Goal: Communication & Community: Share content

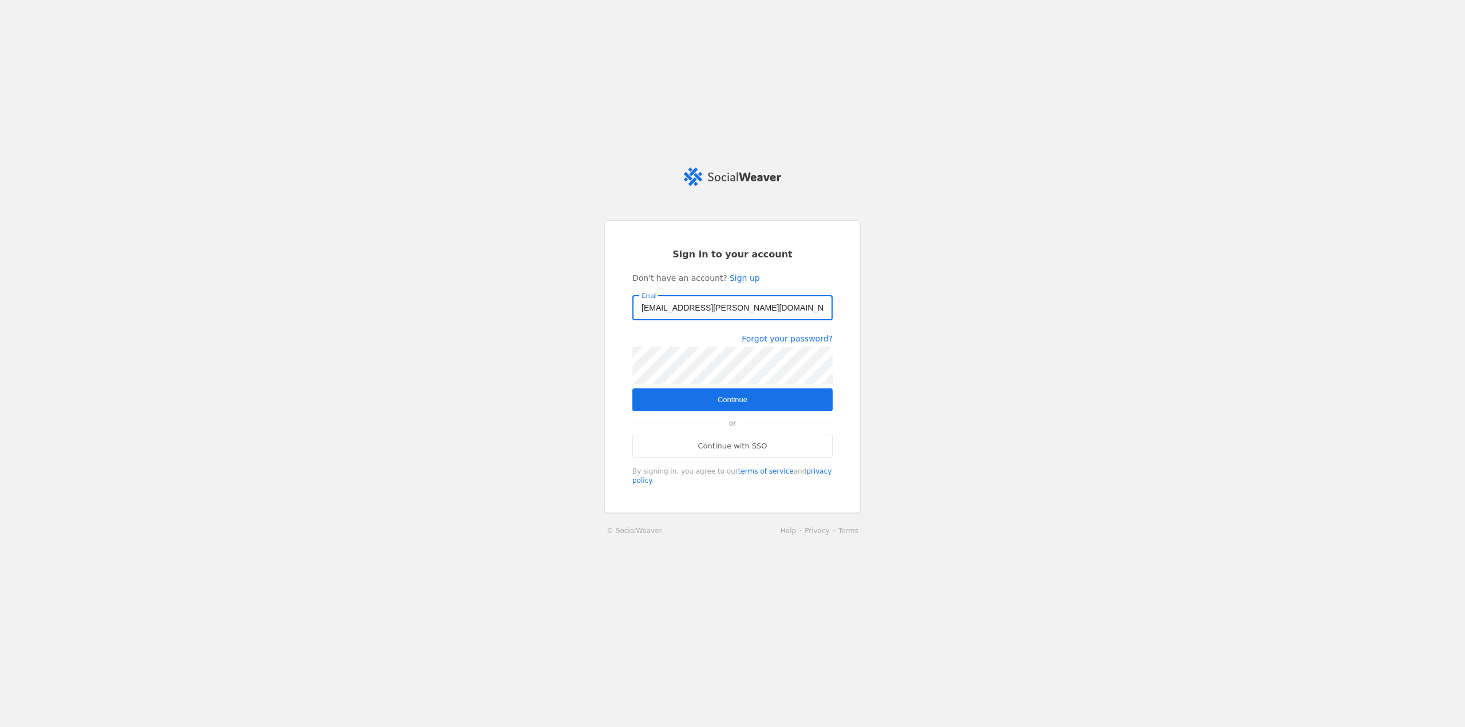
type input "[EMAIL_ADDRESS][PERSON_NAME][DOMAIN_NAME]"
click at [734, 402] on span "Continue" at bounding box center [733, 399] width 30 height 11
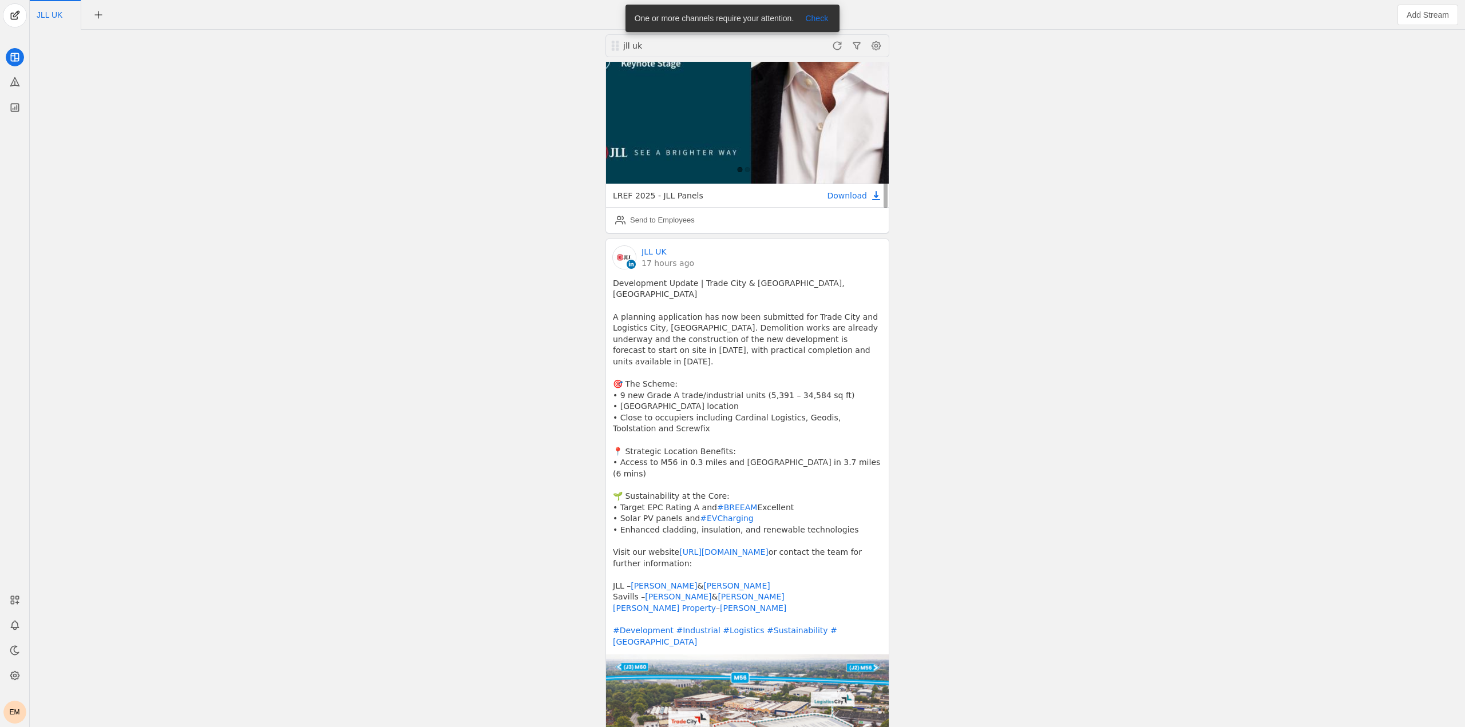
scroll to position [515, 0]
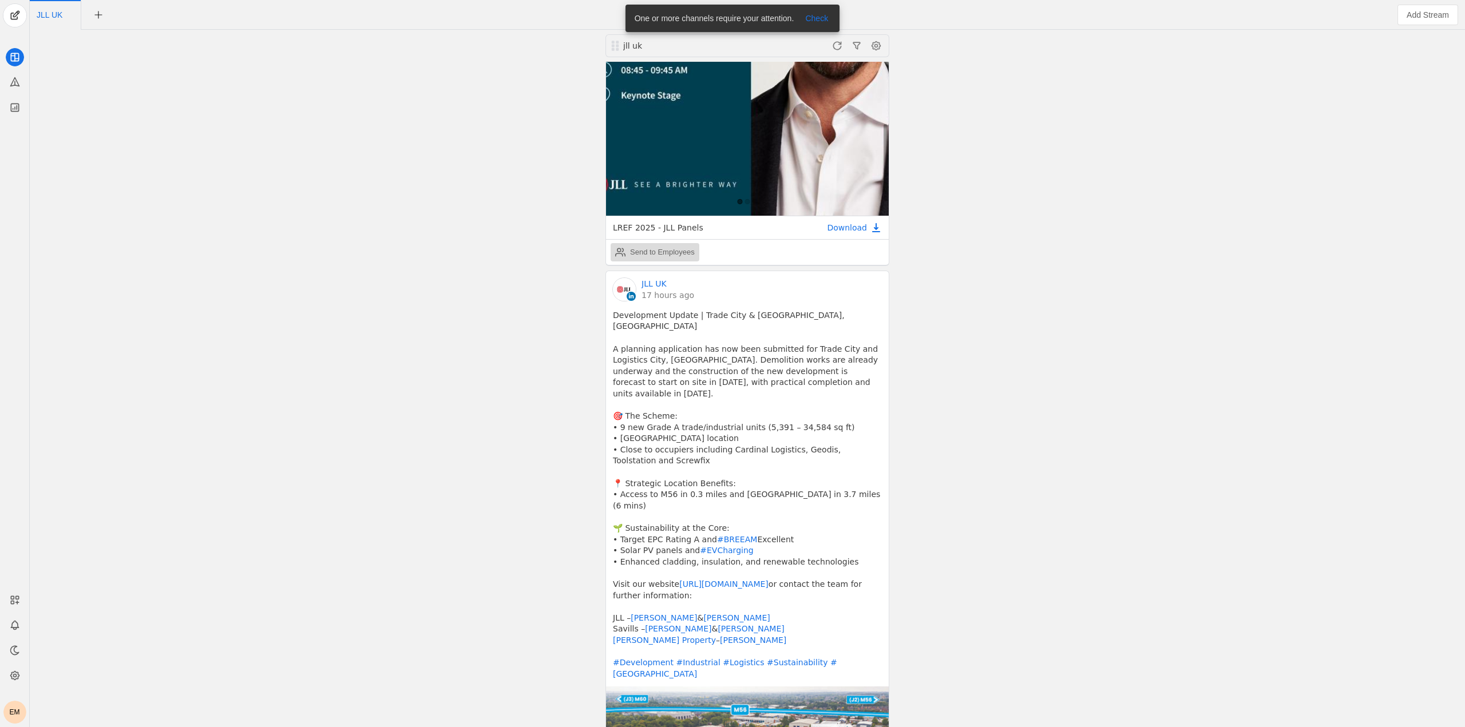
click at [666, 247] on div "Send to Employees" at bounding box center [662, 252] width 65 height 11
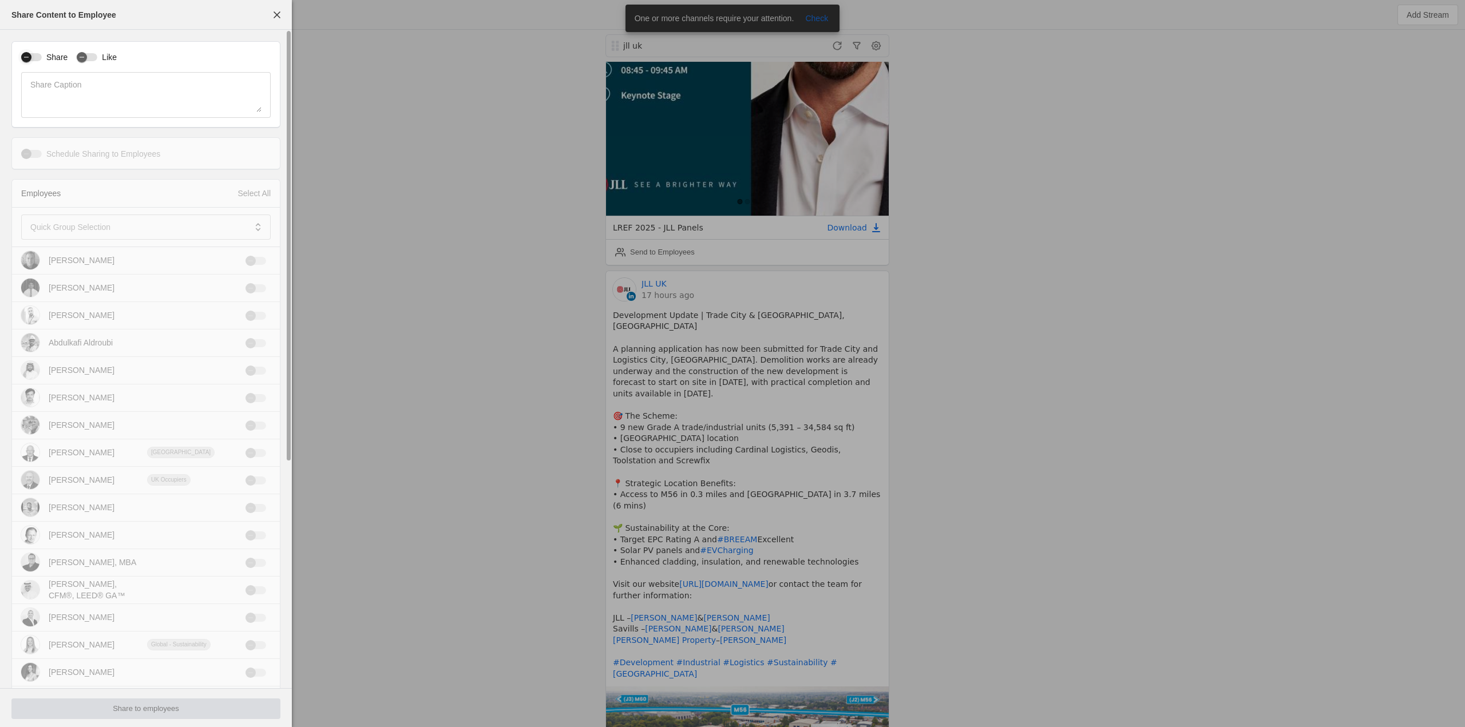
click at [38, 59] on div "button" at bounding box center [31, 57] width 21 height 8
click at [91, 57] on div "button" at bounding box center [87, 57] width 21 height 8
click at [131, 231] on span at bounding box center [137, 226] width 215 height 11
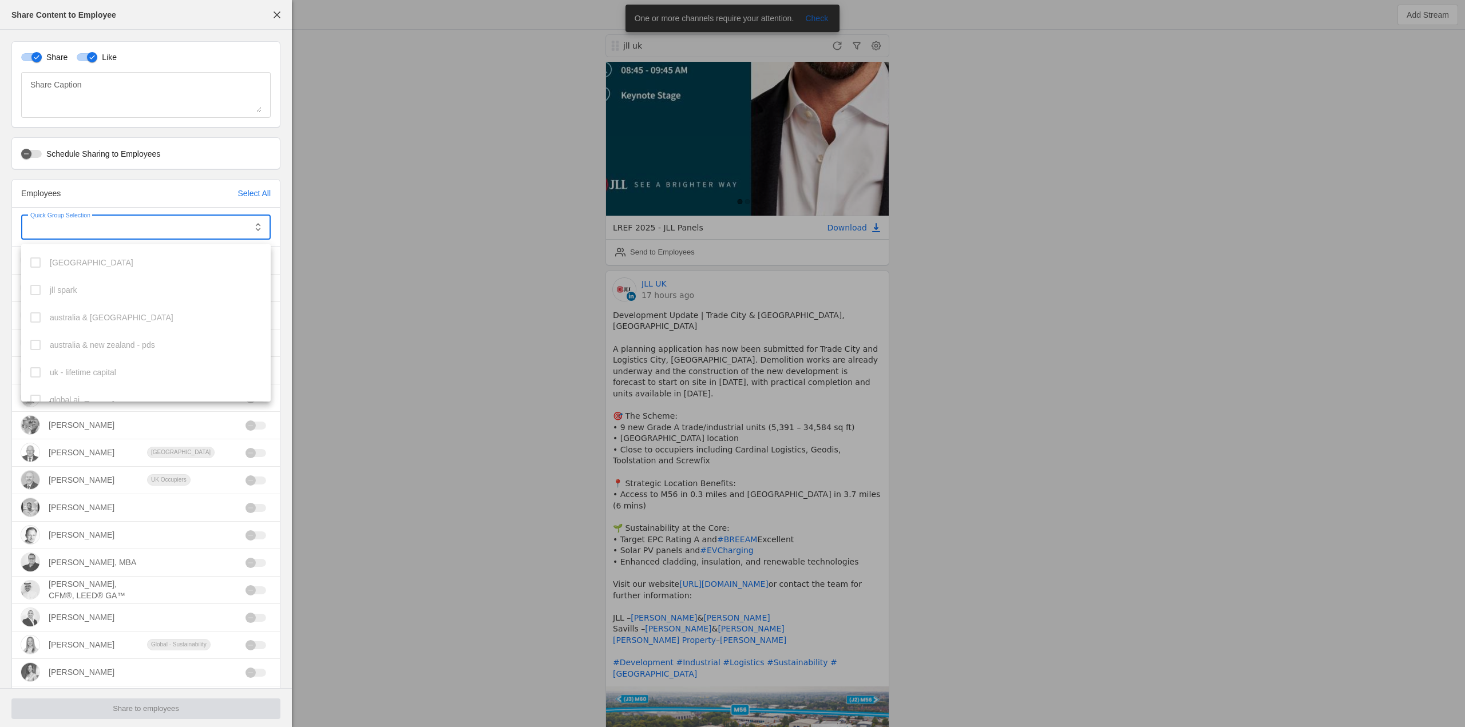
scroll to position [314, 0]
drag, startPoint x: 30, startPoint y: 395, endPoint x: 18, endPoint y: 385, distance: 16.3
click at [29, 395] on mat-option "uk" at bounding box center [146, 387] width 250 height 27
drag, startPoint x: 41, startPoint y: 347, endPoint x: 32, endPoint y: 348, distance: 8.6
click at [39, 348] on mat-option "uk - agency" at bounding box center [146, 353] width 250 height 27
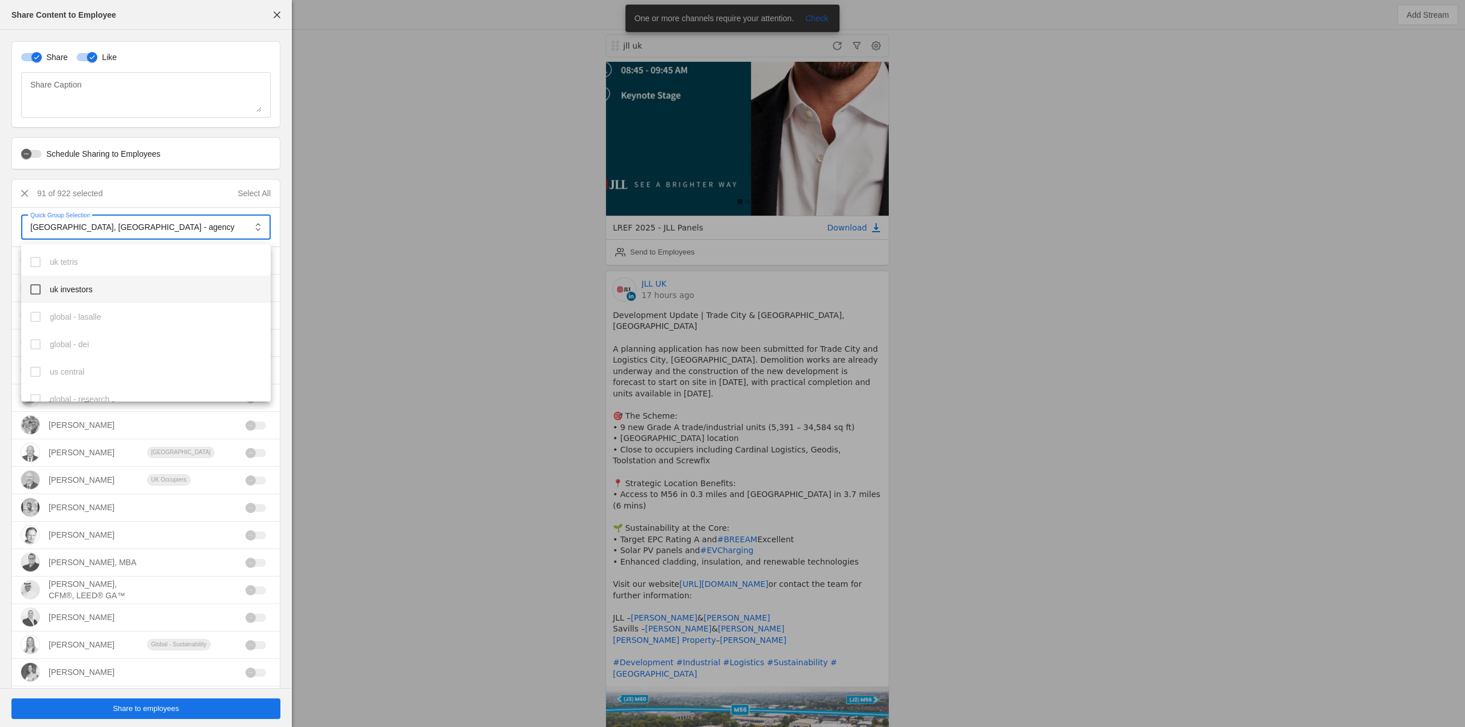
click at [43, 287] on mat-option "uk investors" at bounding box center [146, 289] width 250 height 27
click at [35, 312] on mat-option "uk sustainability" at bounding box center [146, 305] width 250 height 27
click at [41, 347] on mat-option "uk corporate" at bounding box center [146, 346] width 250 height 27
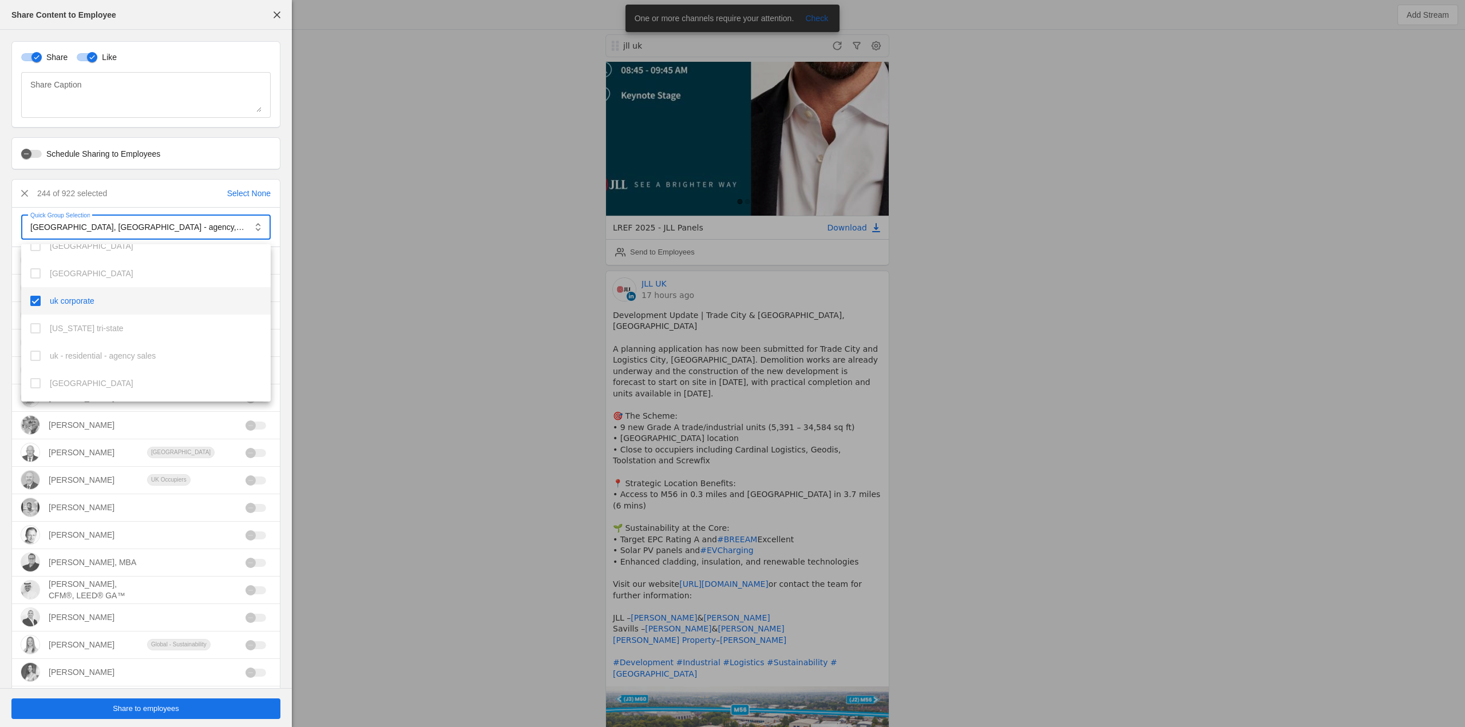
click at [403, 348] on div at bounding box center [732, 363] width 1465 height 727
click at [158, 712] on span "Share to employees" at bounding box center [146, 708] width 66 height 11
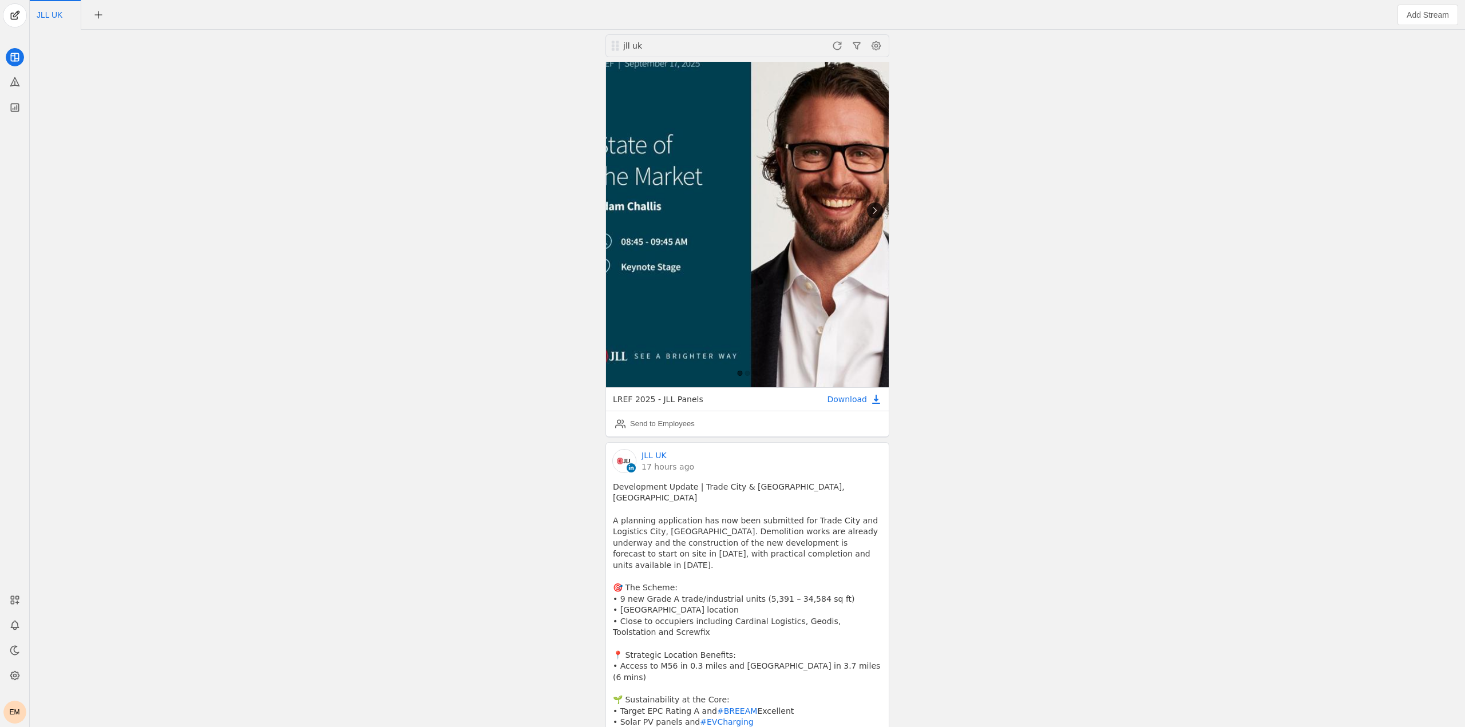
scroll to position [515, 0]
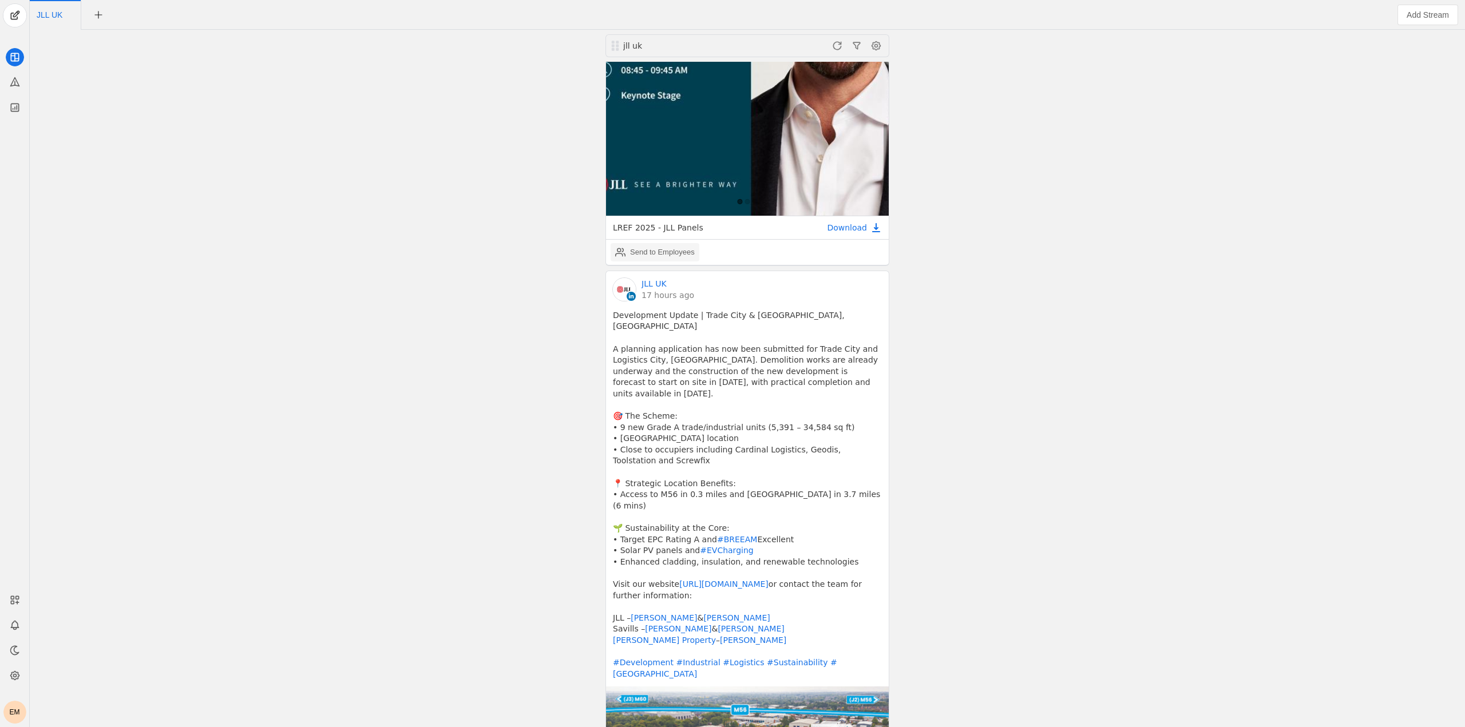
click at [672, 247] on div "Send to Employees" at bounding box center [662, 252] width 65 height 11
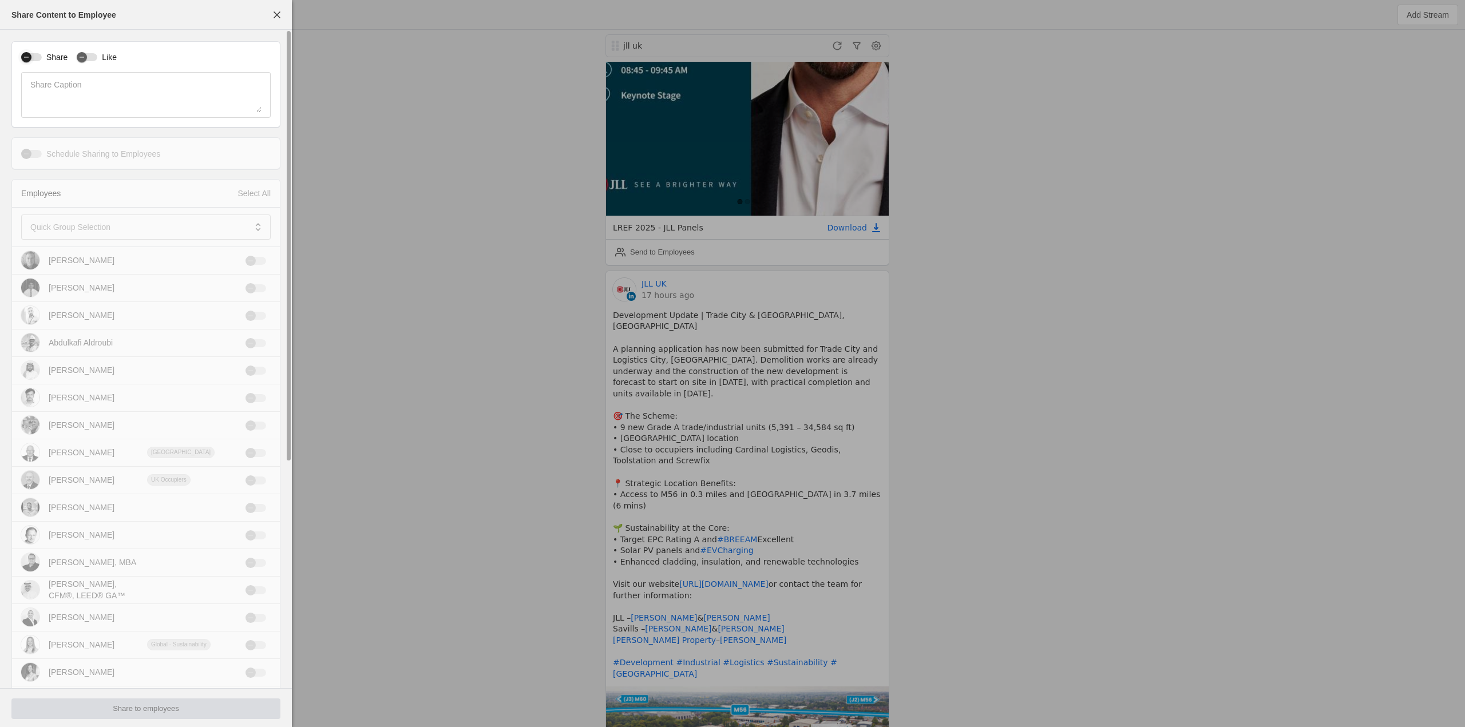
click at [33, 58] on div "button" at bounding box center [26, 57] width 16 height 16
click at [85, 60] on div "button" at bounding box center [82, 57] width 10 height 10
click at [153, 227] on span at bounding box center [137, 226] width 215 height 11
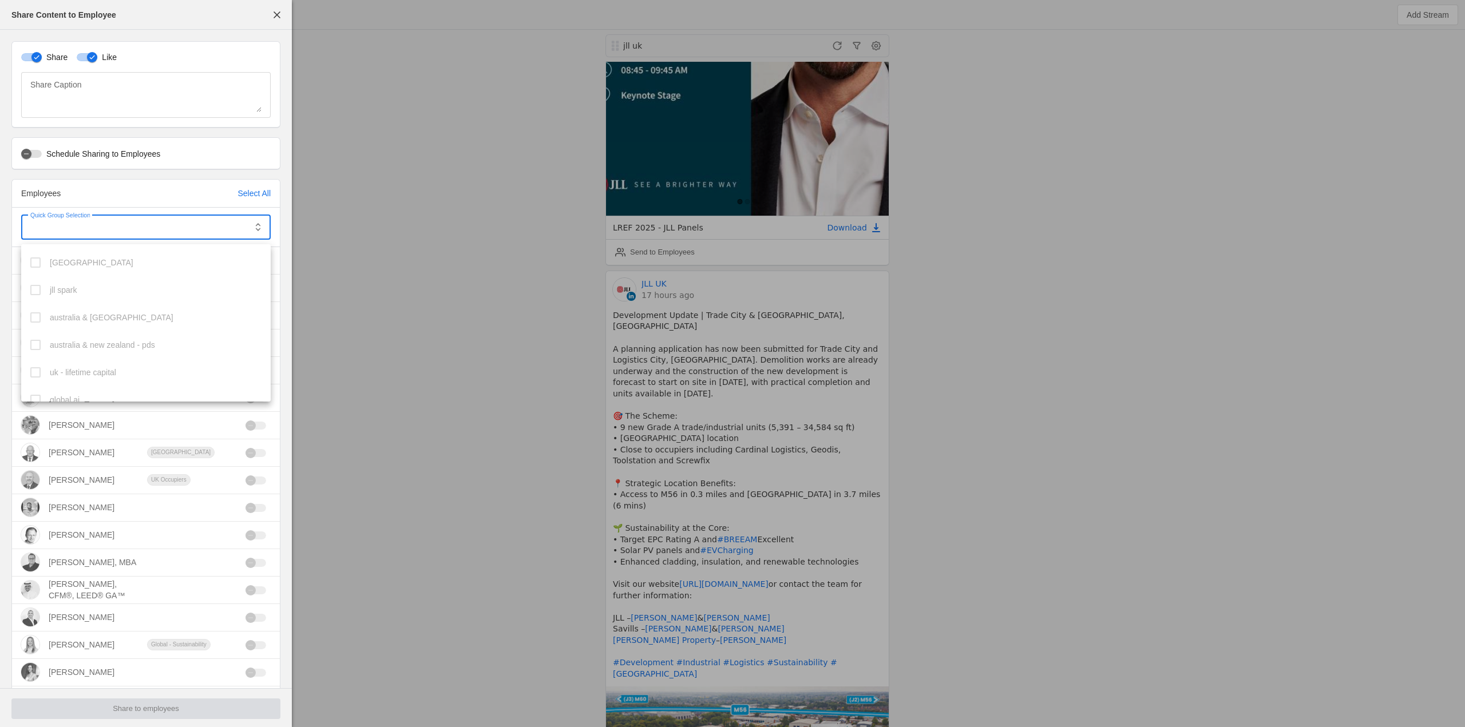
scroll to position [314, 0]
click at [36, 382] on mat-option "uk" at bounding box center [146, 387] width 250 height 27
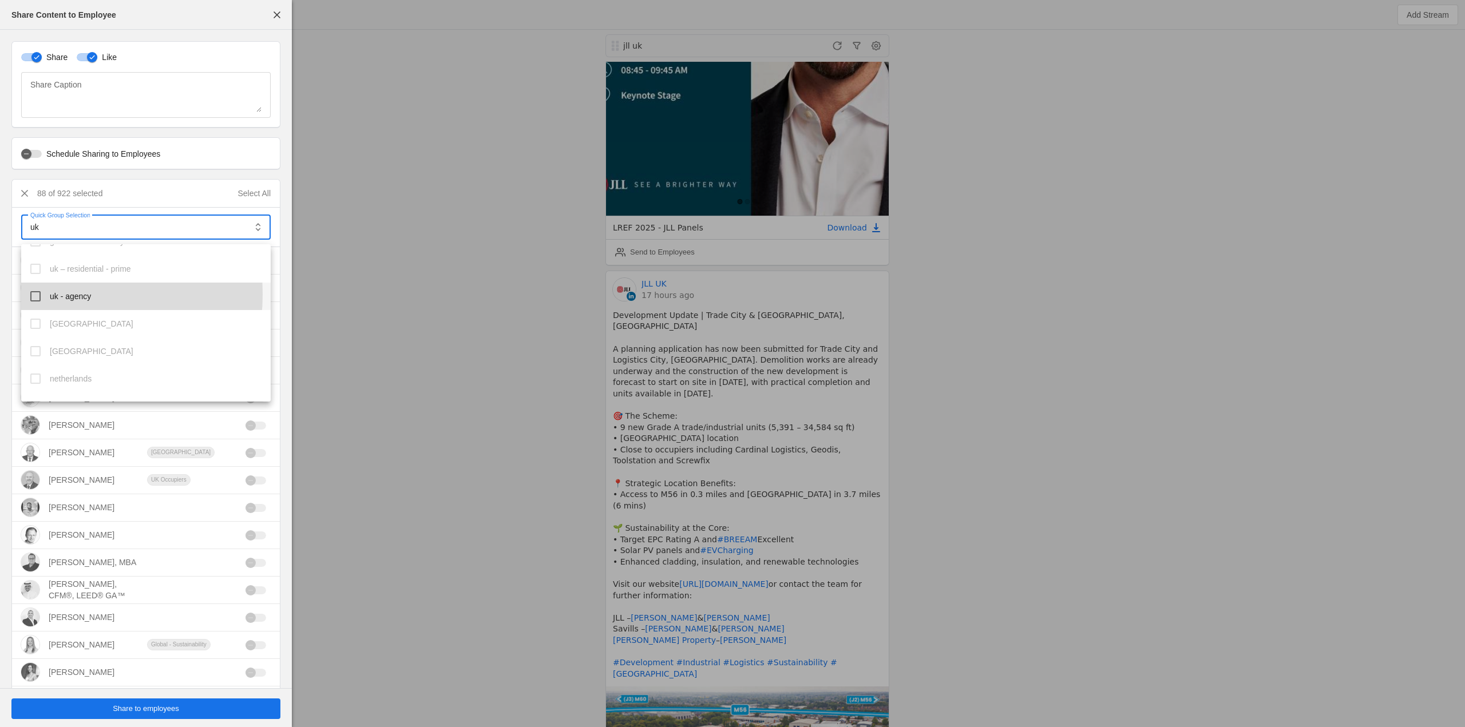
click at [34, 294] on mat-pseudo-checkbox at bounding box center [35, 296] width 10 height 10
click at [29, 289] on mat-option "uk investors" at bounding box center [146, 289] width 250 height 27
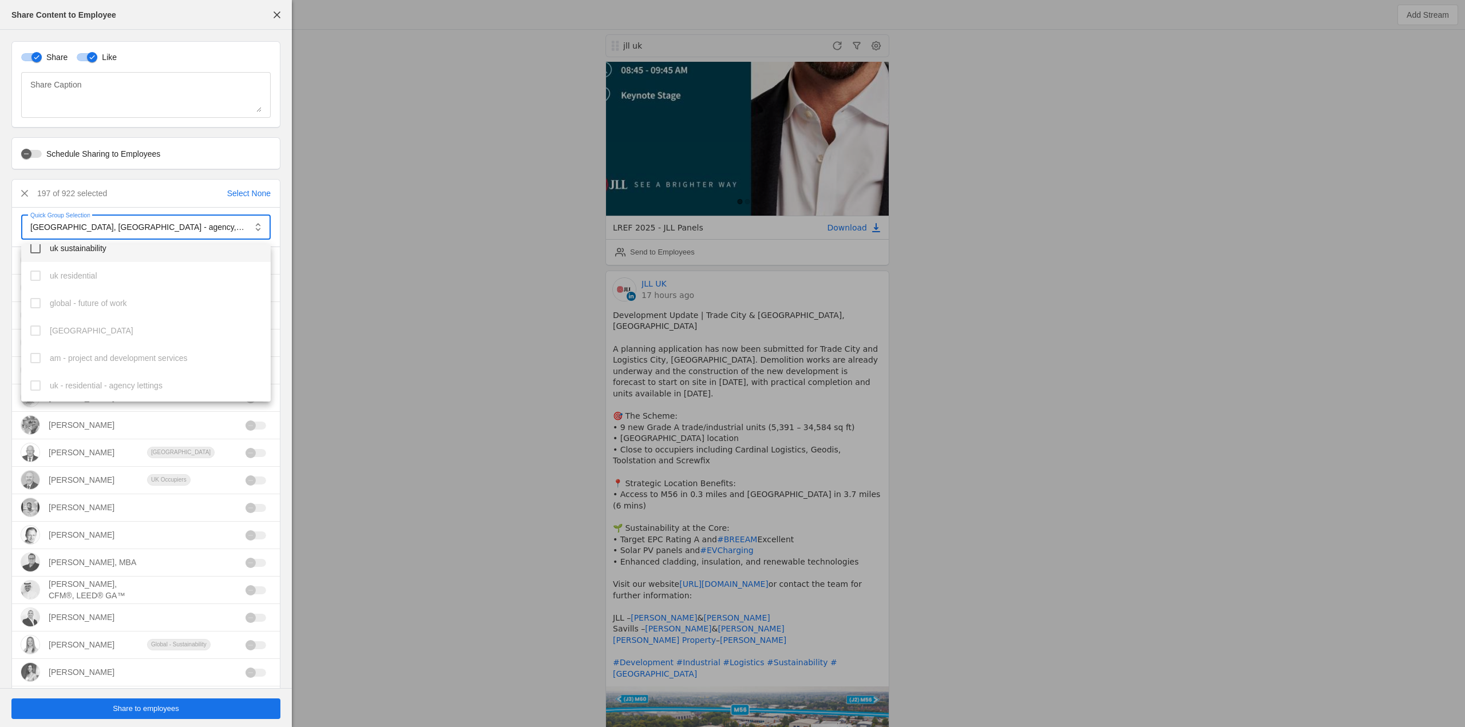
click at [39, 258] on mat-option "uk sustainability" at bounding box center [146, 248] width 250 height 27
click at [32, 291] on mat-option "uk corporate" at bounding box center [146, 300] width 250 height 27
click at [488, 397] on div at bounding box center [732, 363] width 1465 height 727
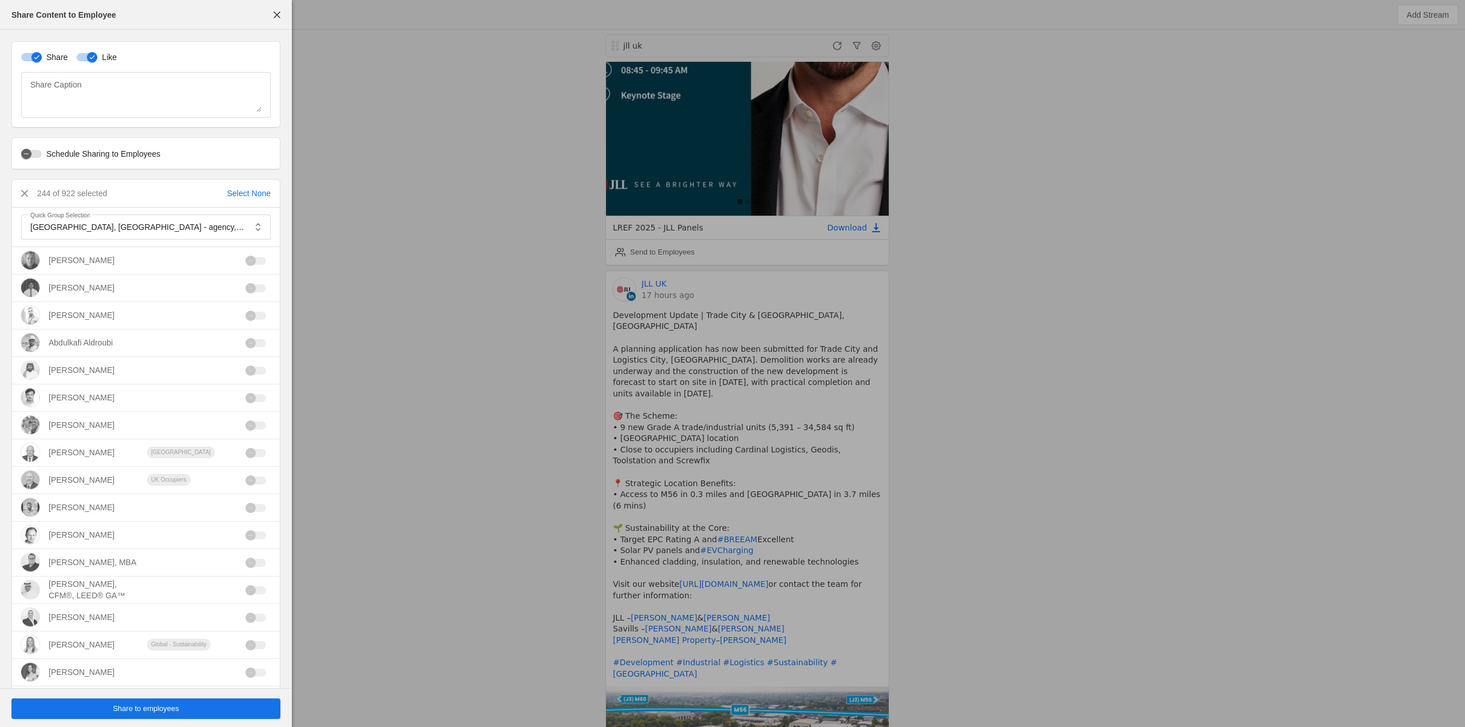
click at [207, 707] on span "undefined" at bounding box center [145, 709] width 269 height 21
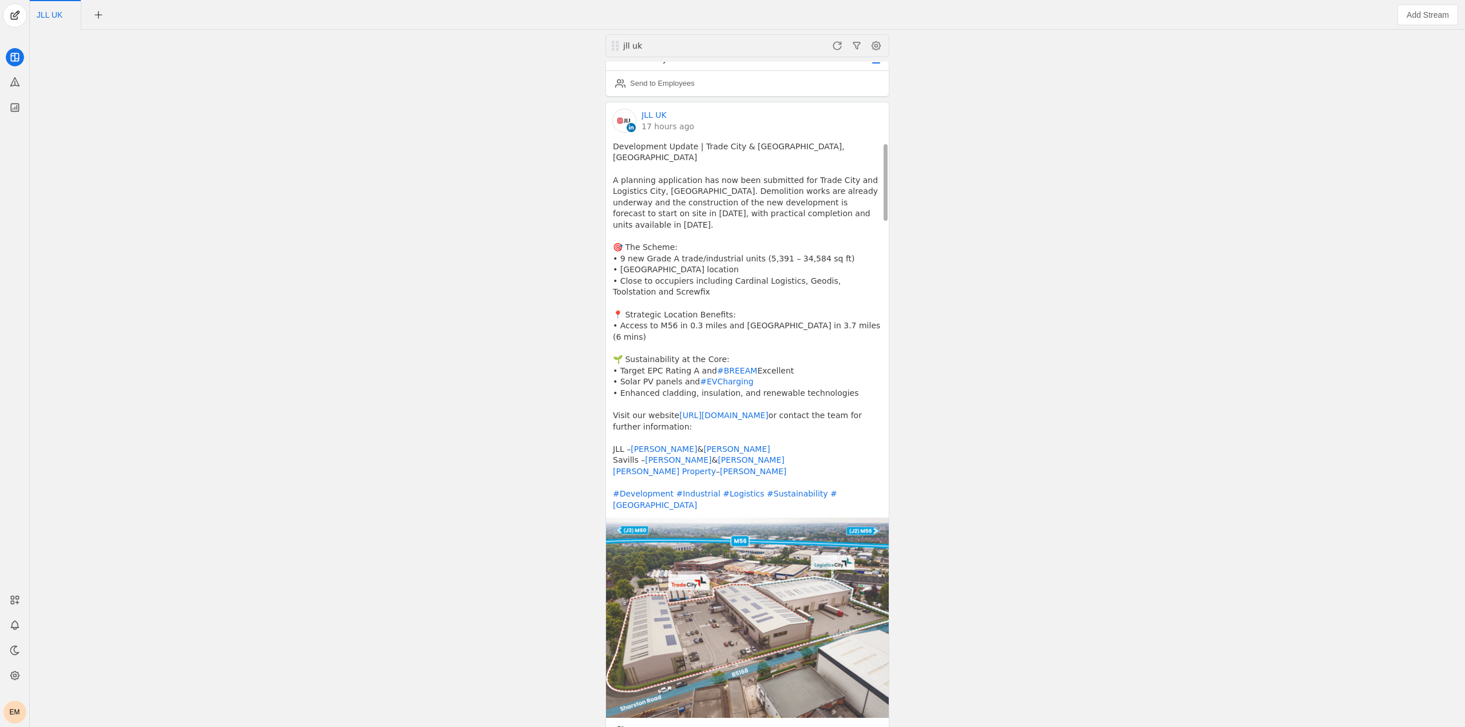
scroll to position [687, 0]
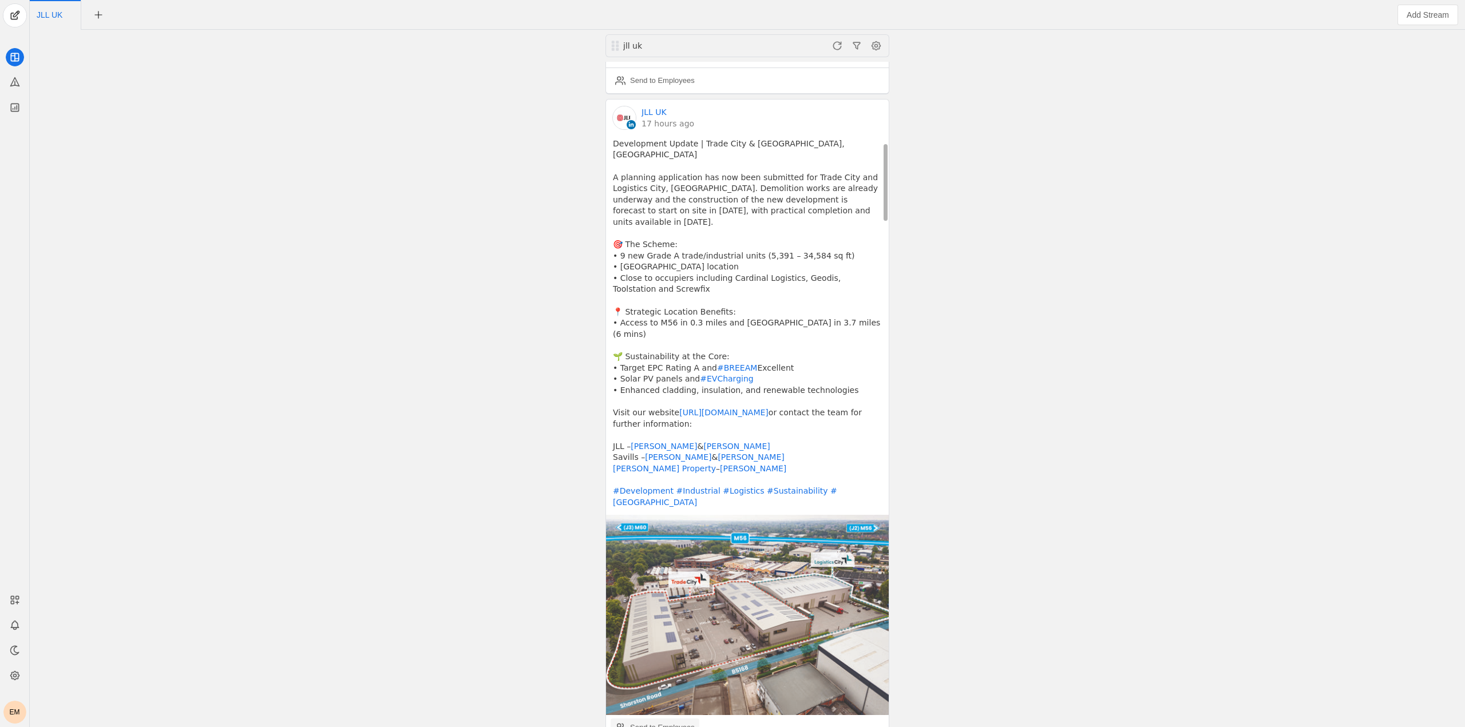
click at [653, 722] on div "Send to Employees" at bounding box center [662, 727] width 65 height 11
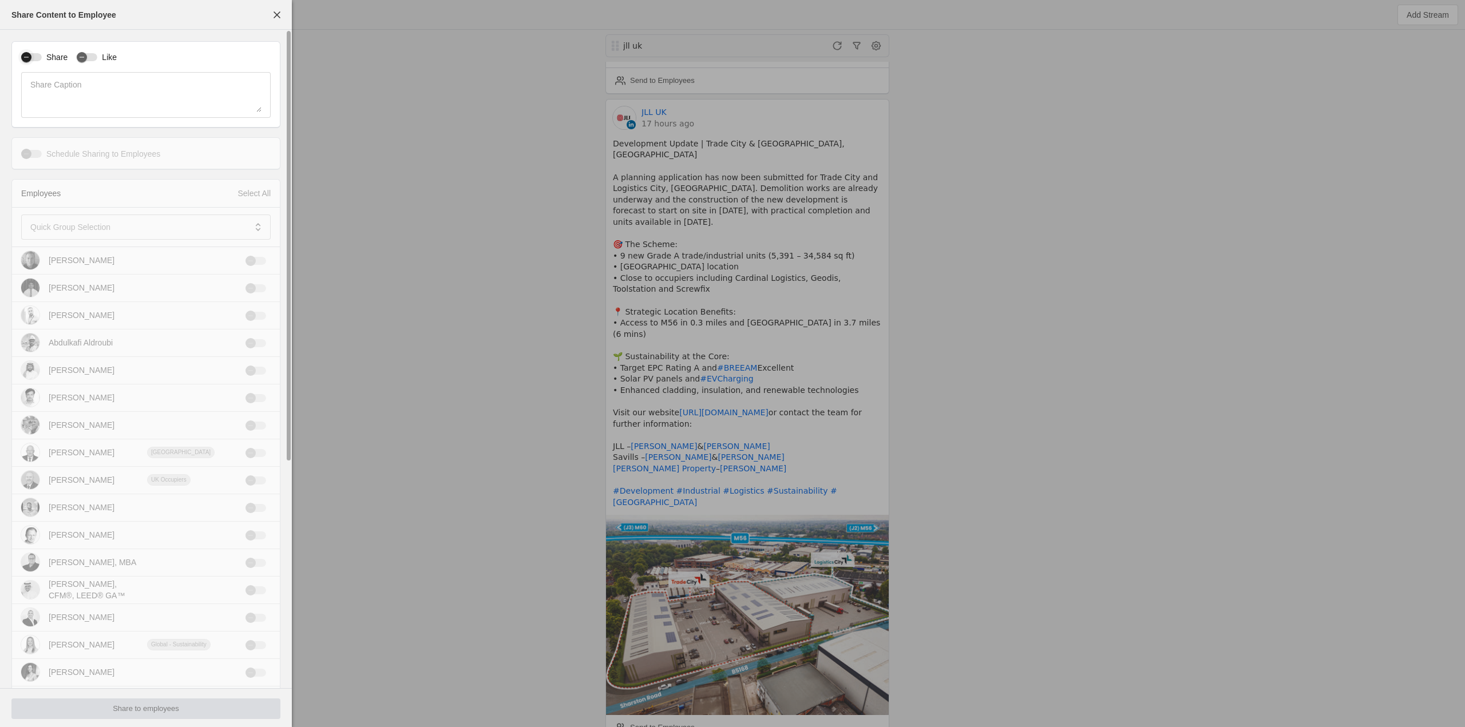
click at [25, 59] on icon "button" at bounding box center [26, 57] width 7 height 7
click at [85, 59] on div "button" at bounding box center [82, 57] width 10 height 10
click at [198, 232] on span at bounding box center [137, 226] width 215 height 11
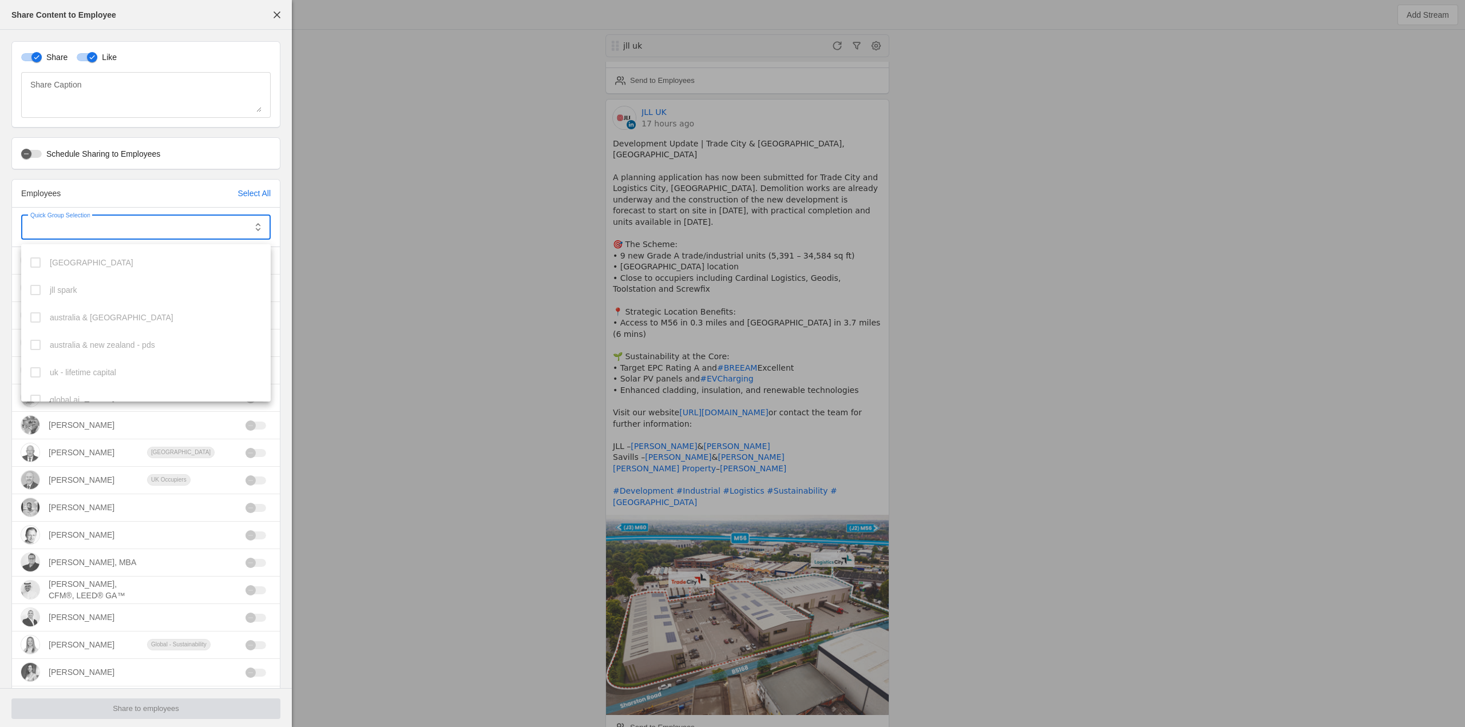
scroll to position [314, 0]
click at [40, 383] on mat-pseudo-checkbox at bounding box center [35, 388] width 10 height 10
click at [41, 346] on mat-option "uk - agency" at bounding box center [146, 353] width 250 height 27
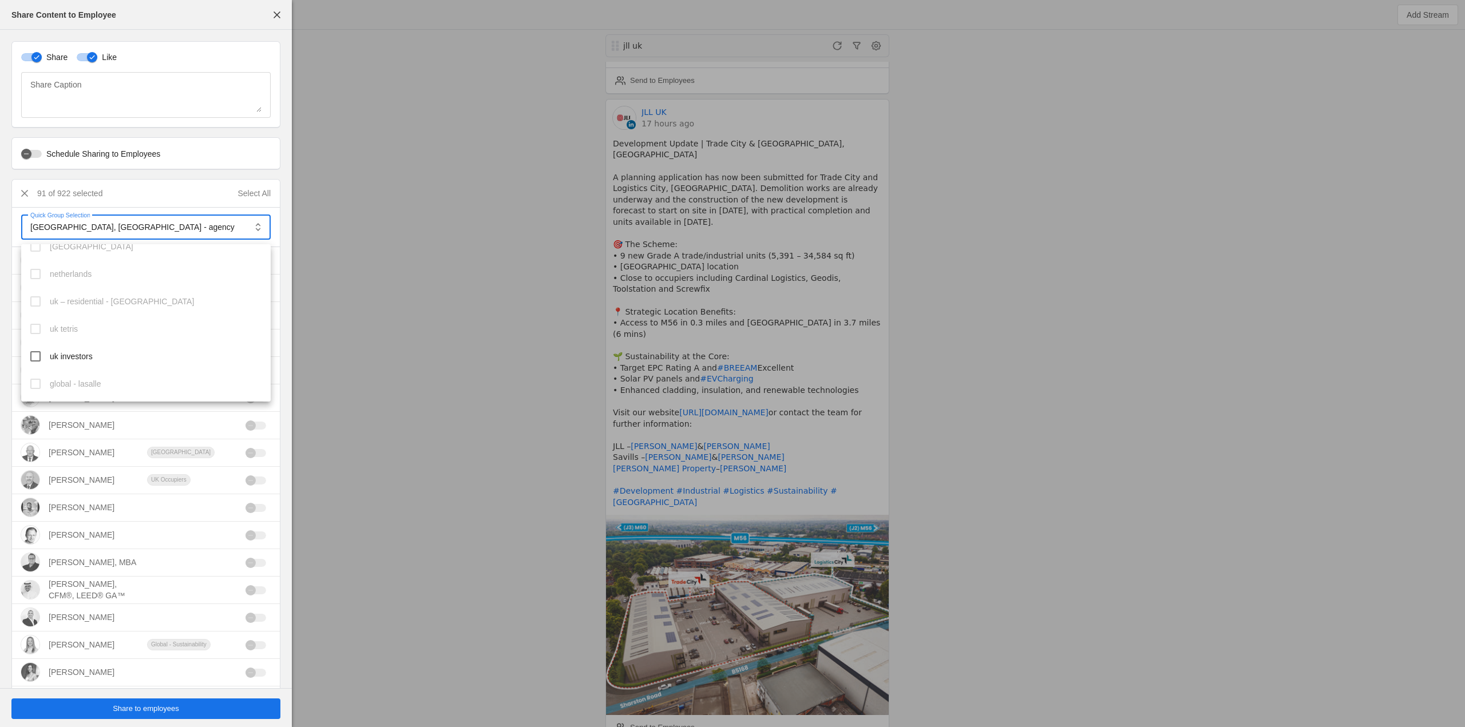
scroll to position [658, 0]
click at [33, 350] on mat-pseudo-checkbox at bounding box center [35, 347] width 10 height 10
click at [31, 357] on mat-option "uk sustainability" at bounding box center [146, 362] width 250 height 27
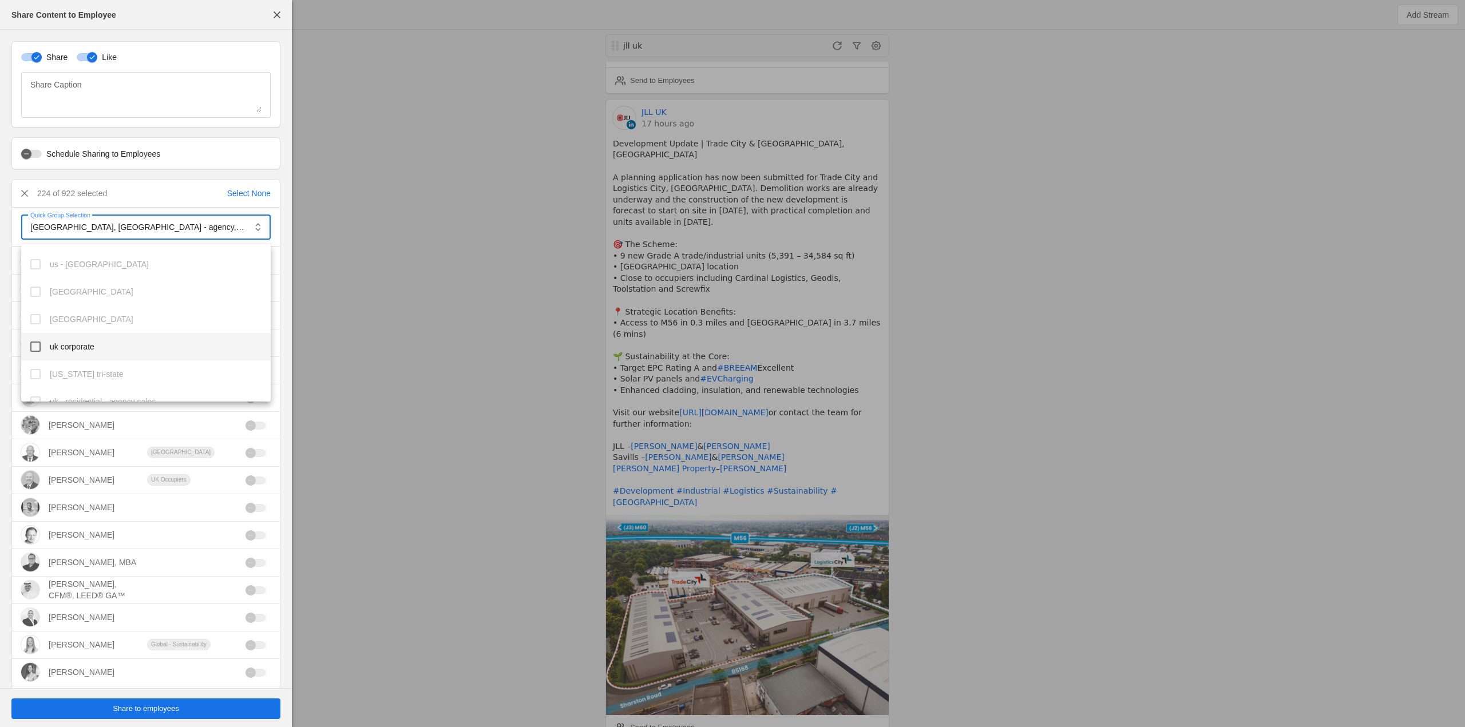
click at [33, 347] on mat-pseudo-checkbox at bounding box center [35, 347] width 10 height 10
drag, startPoint x: 481, startPoint y: 324, endPoint x: 435, endPoint y: 343, distance: 48.8
click at [481, 325] on div at bounding box center [732, 363] width 1465 height 727
click at [138, 708] on span "Share to employees" at bounding box center [146, 708] width 66 height 11
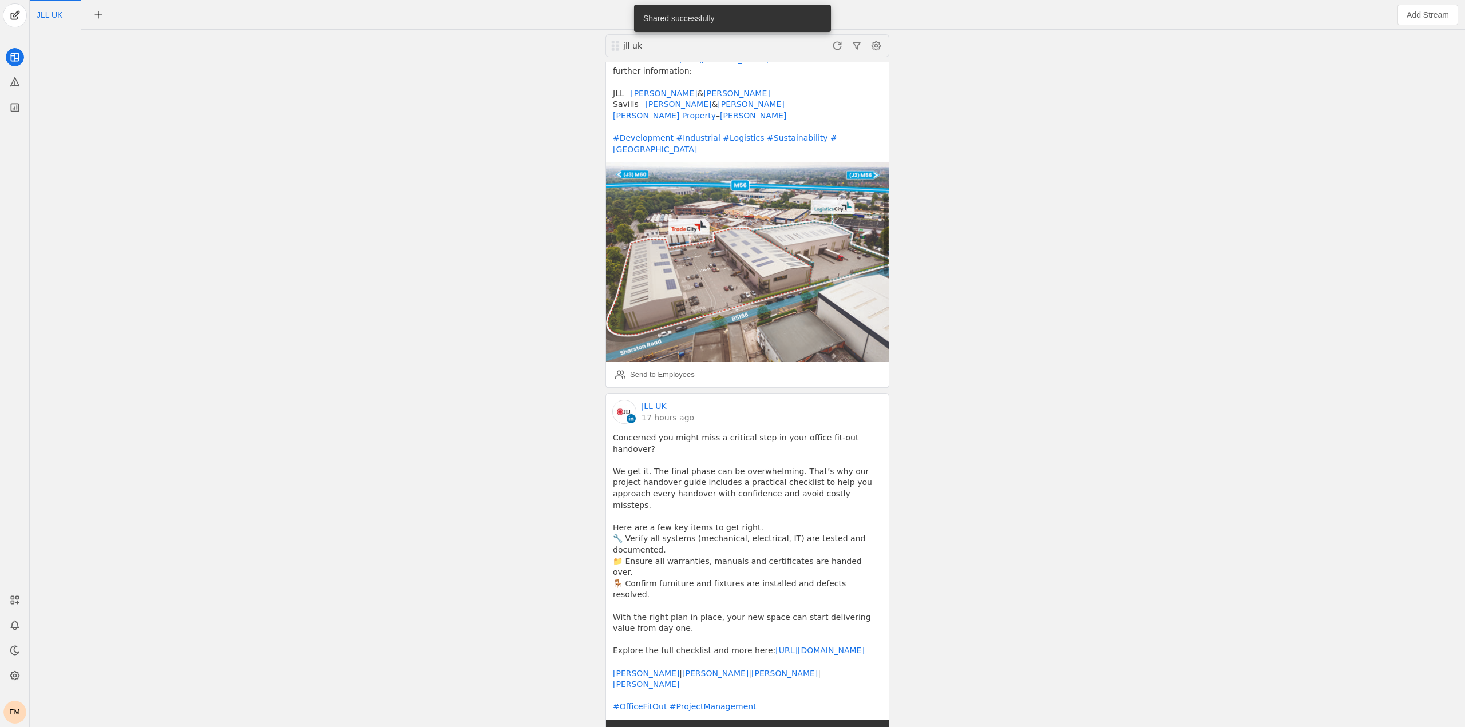
scroll to position [1145, 0]
